Goal: Task Accomplishment & Management: Use online tool/utility

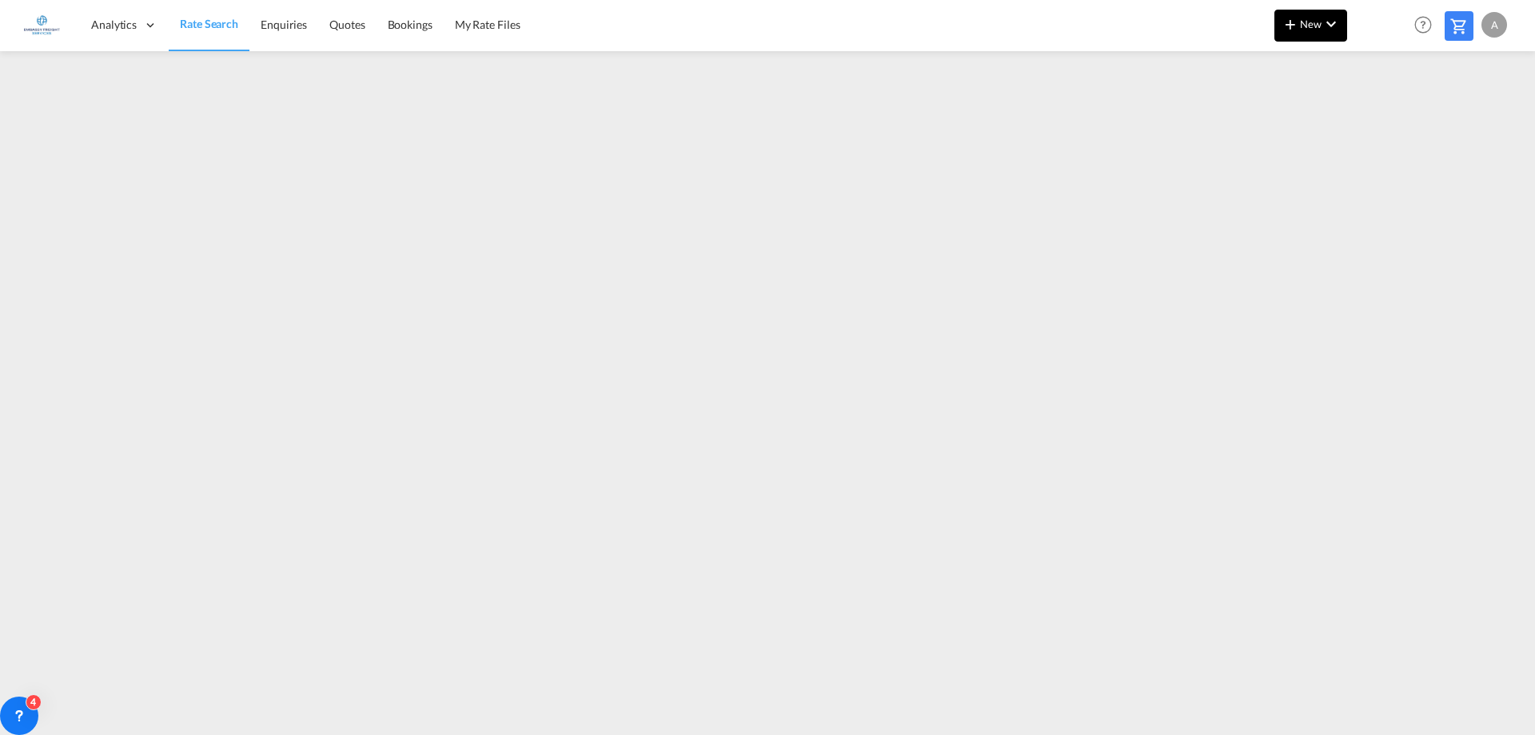
click at [1317, 22] on span "New" at bounding box center [1311, 24] width 60 height 13
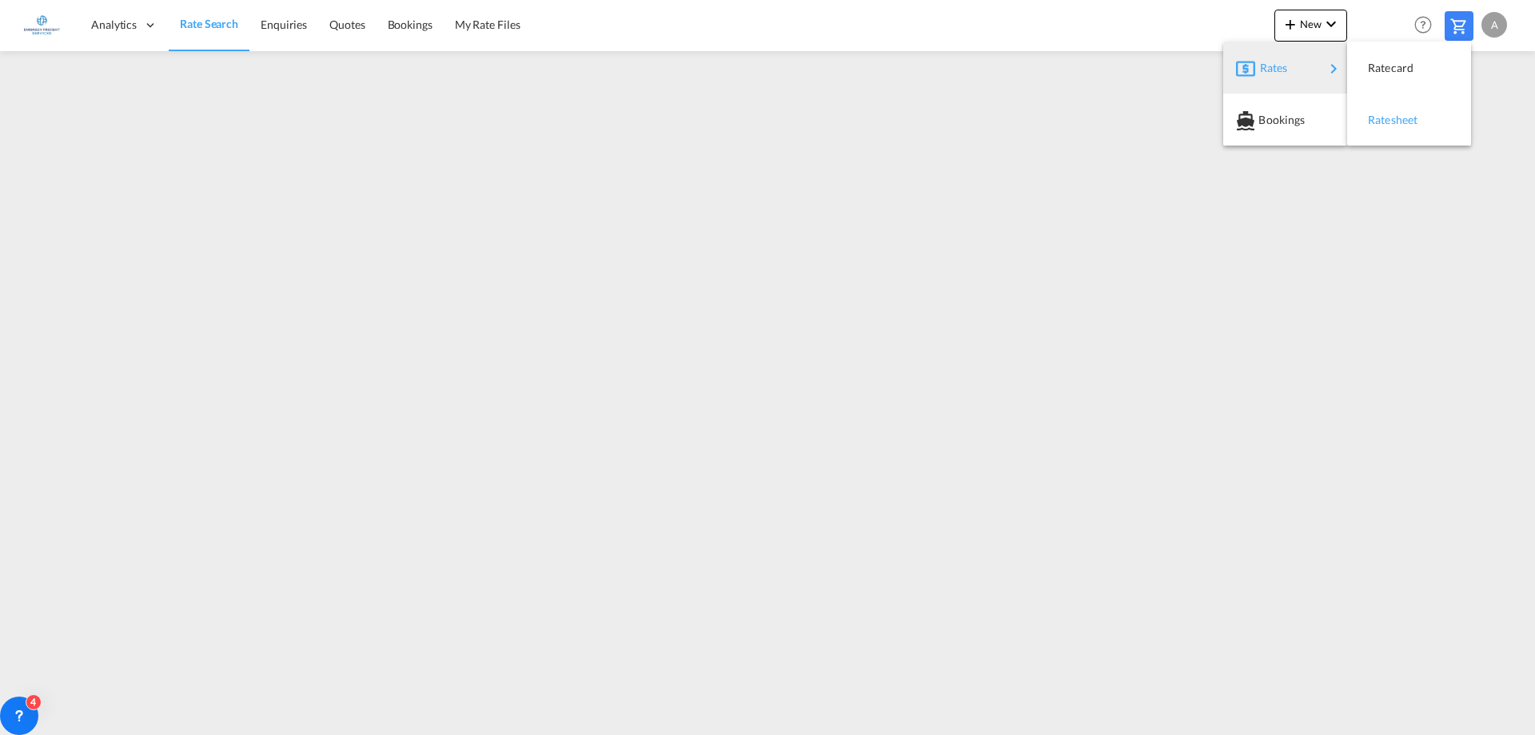
click at [1386, 119] on span "Ratesheet" at bounding box center [1377, 120] width 18 height 32
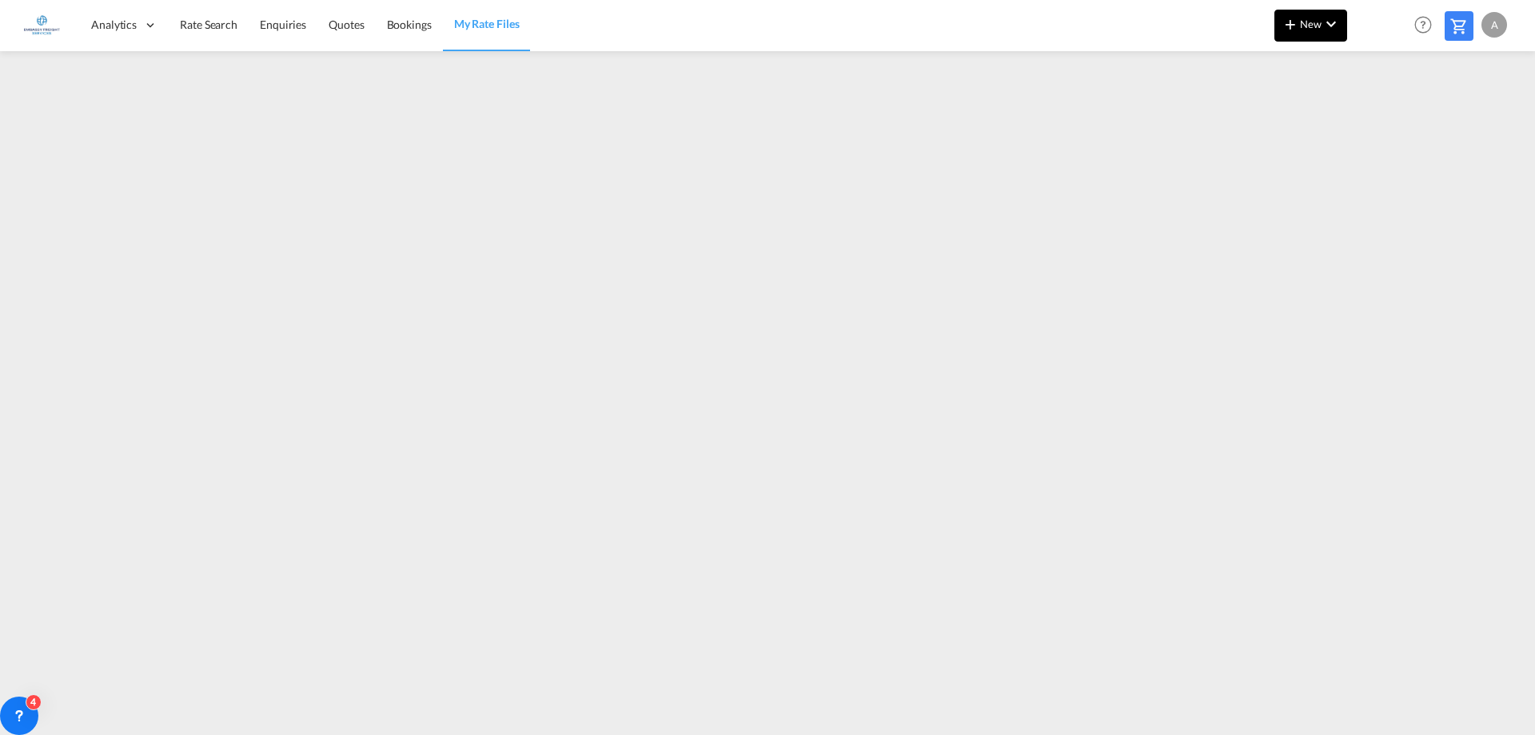
click at [1306, 21] on span "New" at bounding box center [1311, 24] width 60 height 13
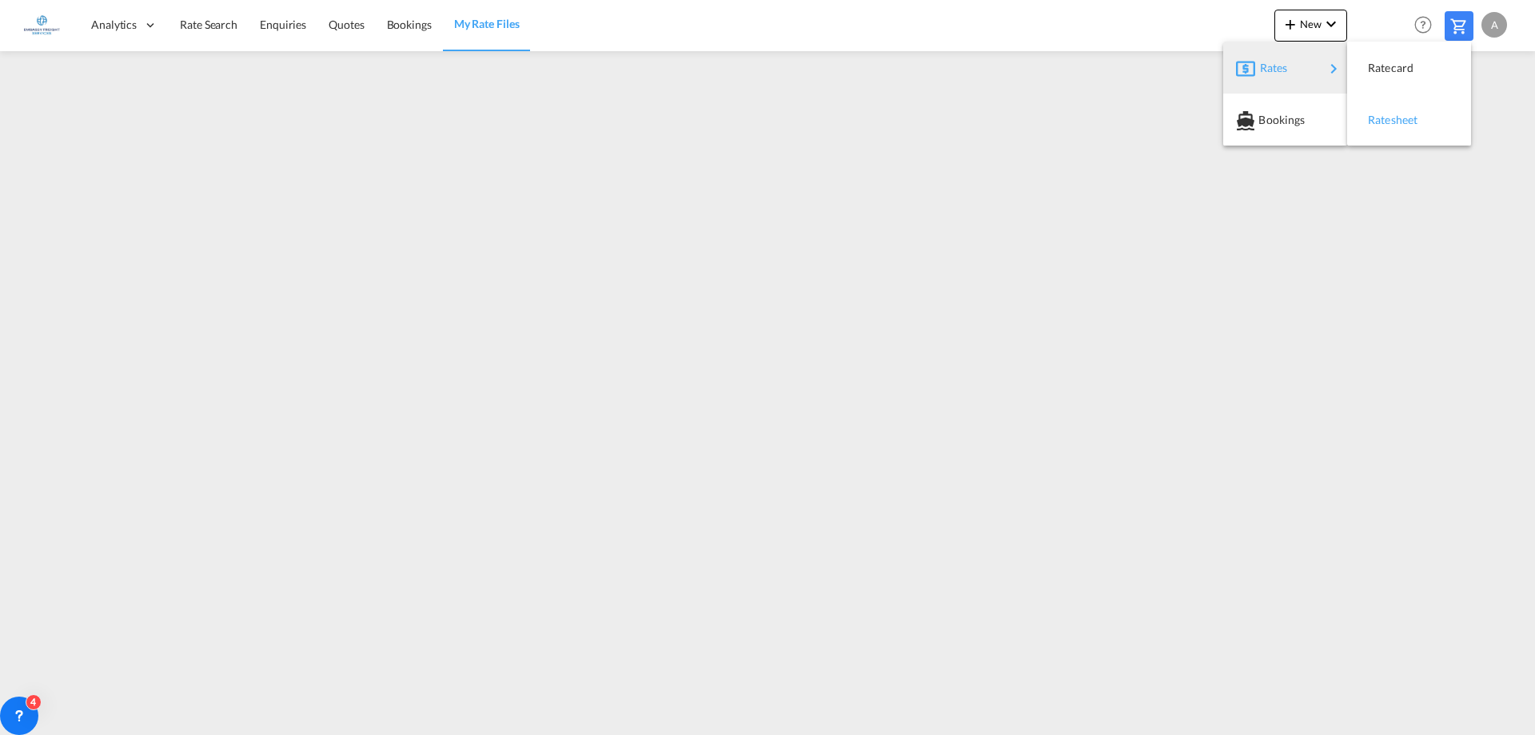
click at [1386, 125] on span "Ratesheet" at bounding box center [1377, 120] width 18 height 32
